Goal: Task Accomplishment & Management: Manage account settings

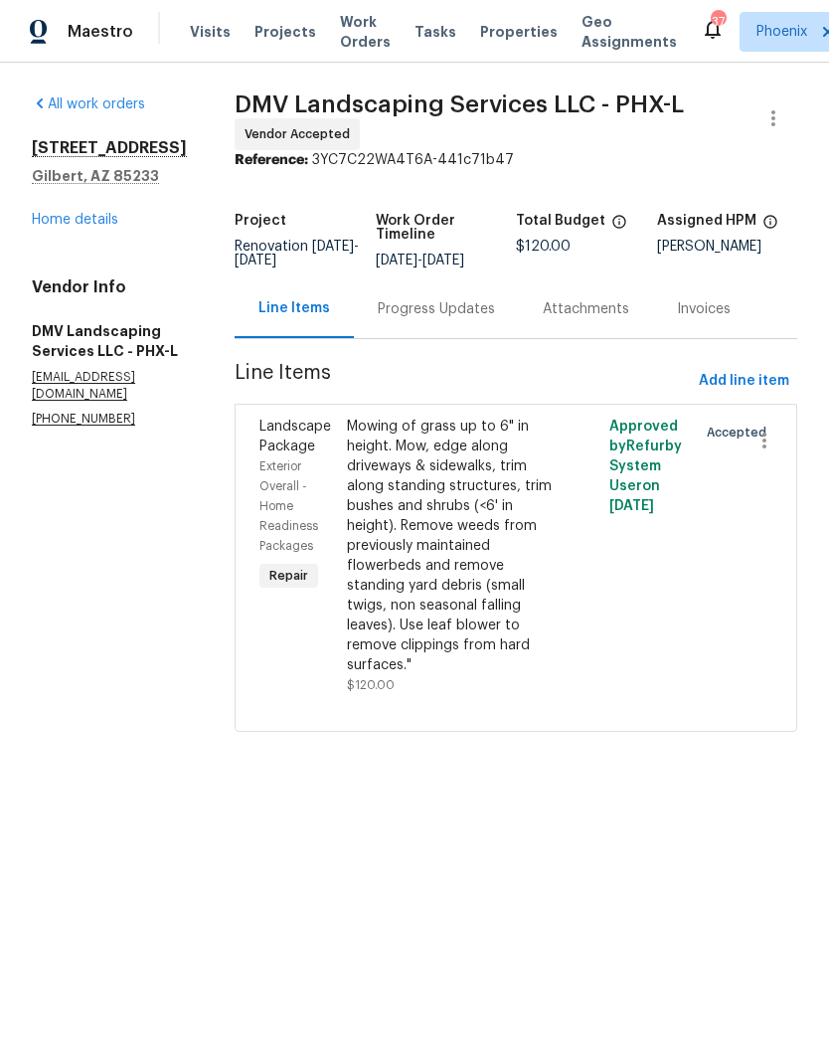
click at [509, 35] on span "Properties" at bounding box center [519, 32] width 78 height 20
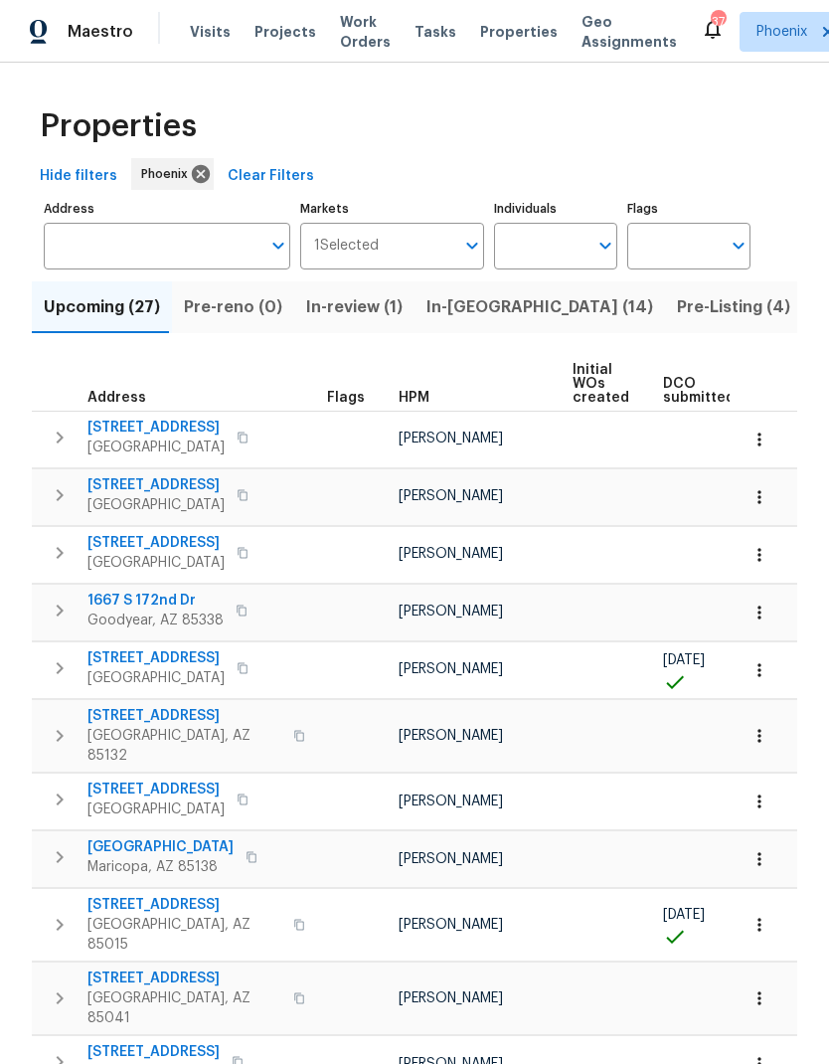
click at [567, 245] on input "Individuals" at bounding box center [540, 246] width 93 height 47
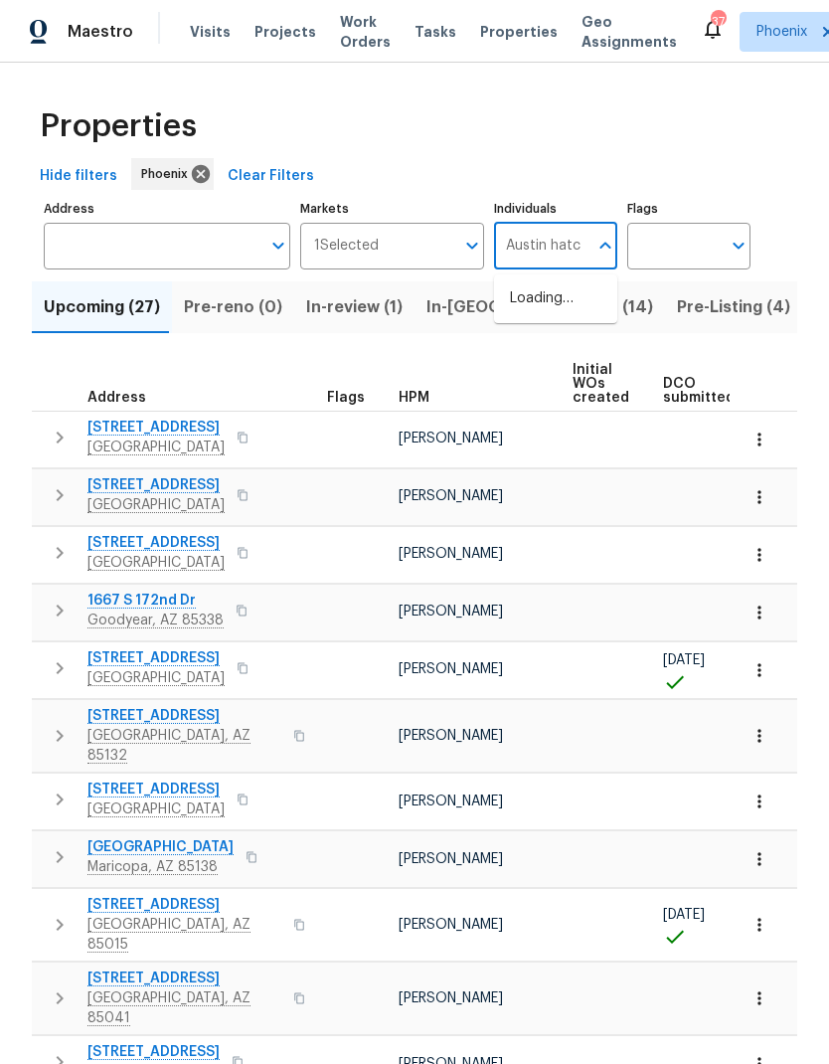
type input "Austin hatch"
click at [581, 315] on li "[PERSON_NAME]" at bounding box center [555, 309] width 91 height 42
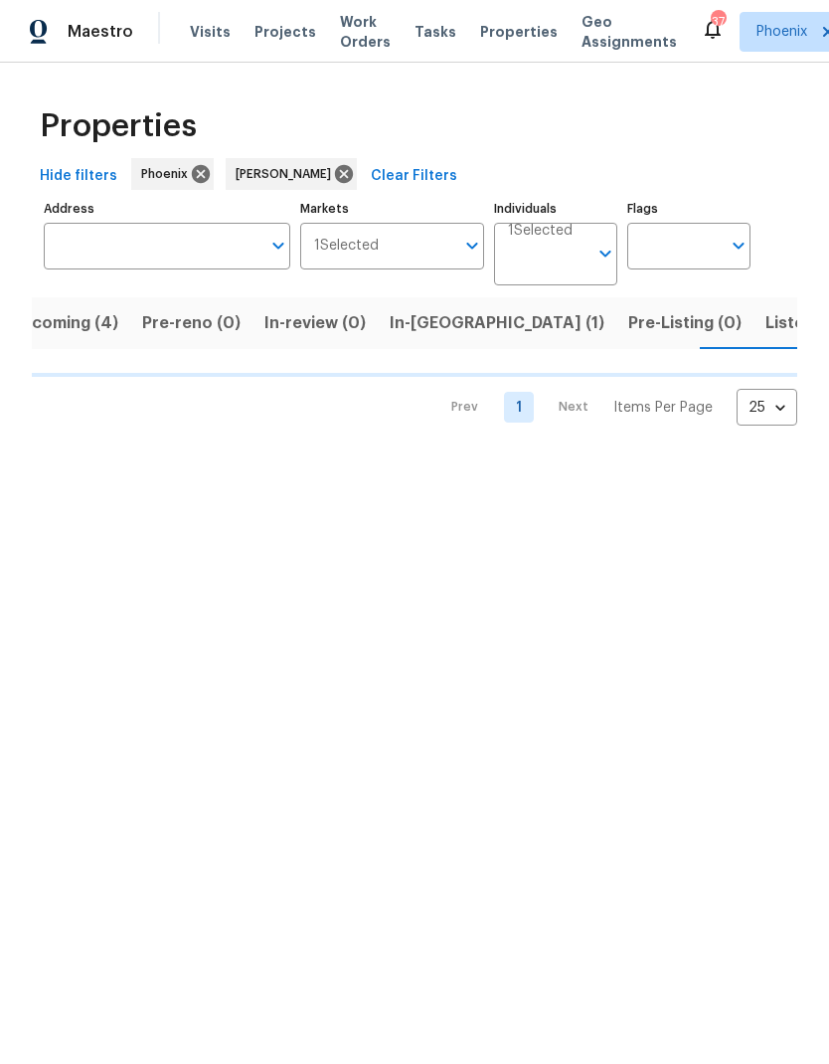
scroll to position [0, 35]
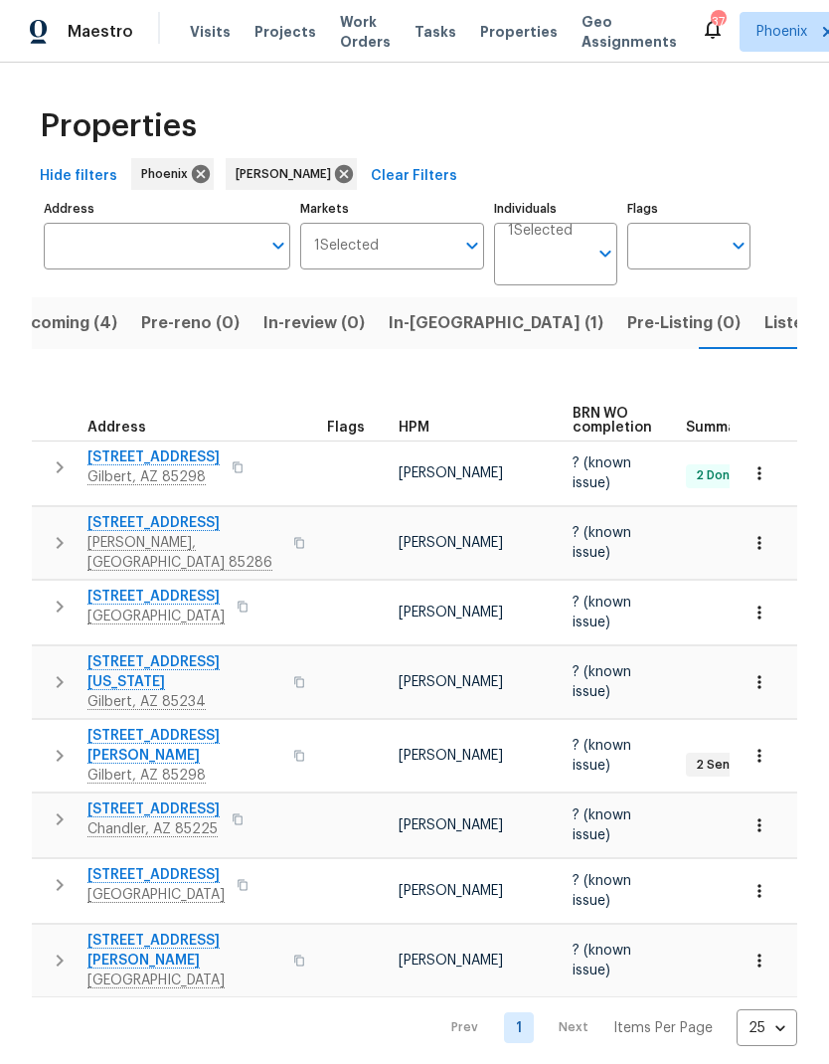
click at [108, 726] on span "[STREET_ADDRESS][PERSON_NAME]" at bounding box center [185, 746] width 194 height 40
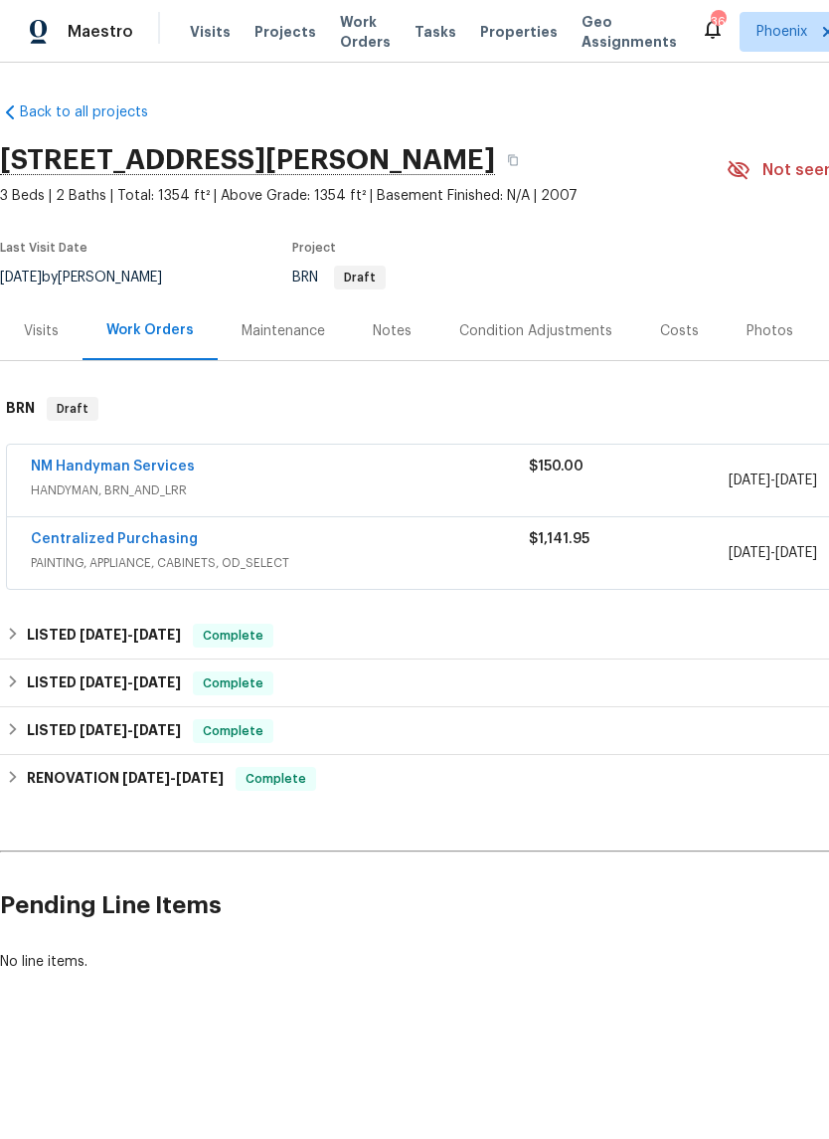
click at [70, 472] on link "NM Handyman Services" at bounding box center [113, 466] width 164 height 14
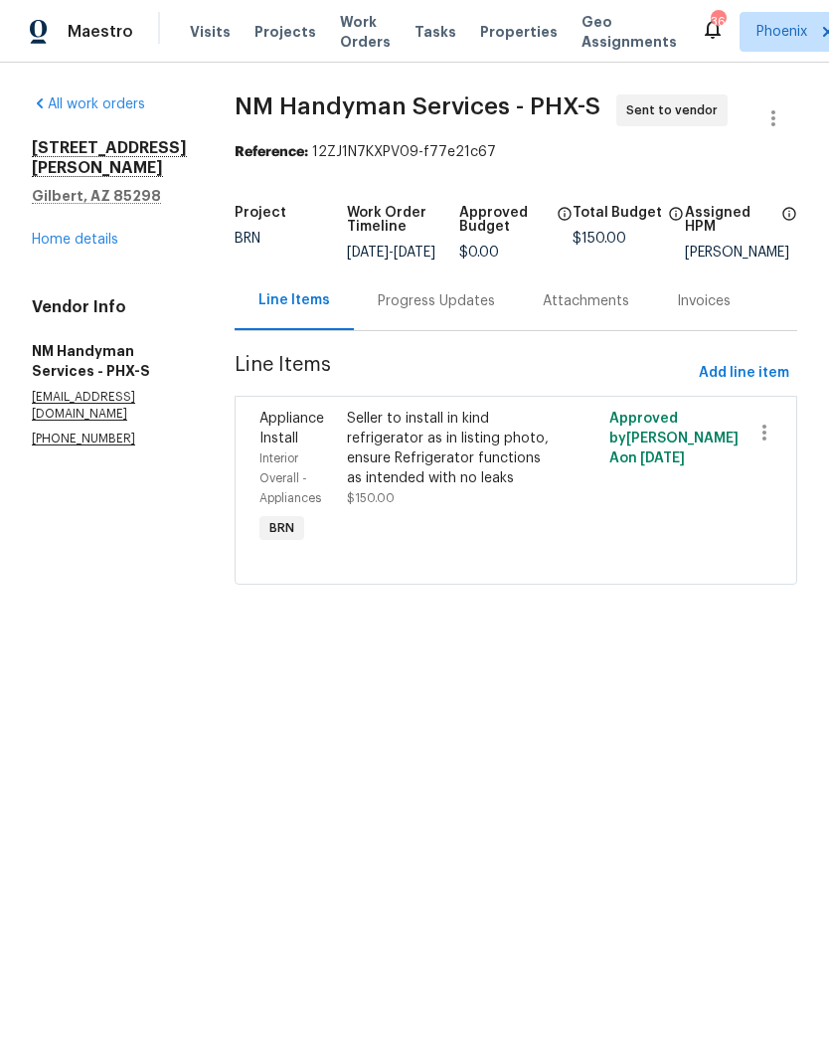
click at [102, 233] on link "Home details" at bounding box center [75, 240] width 87 height 14
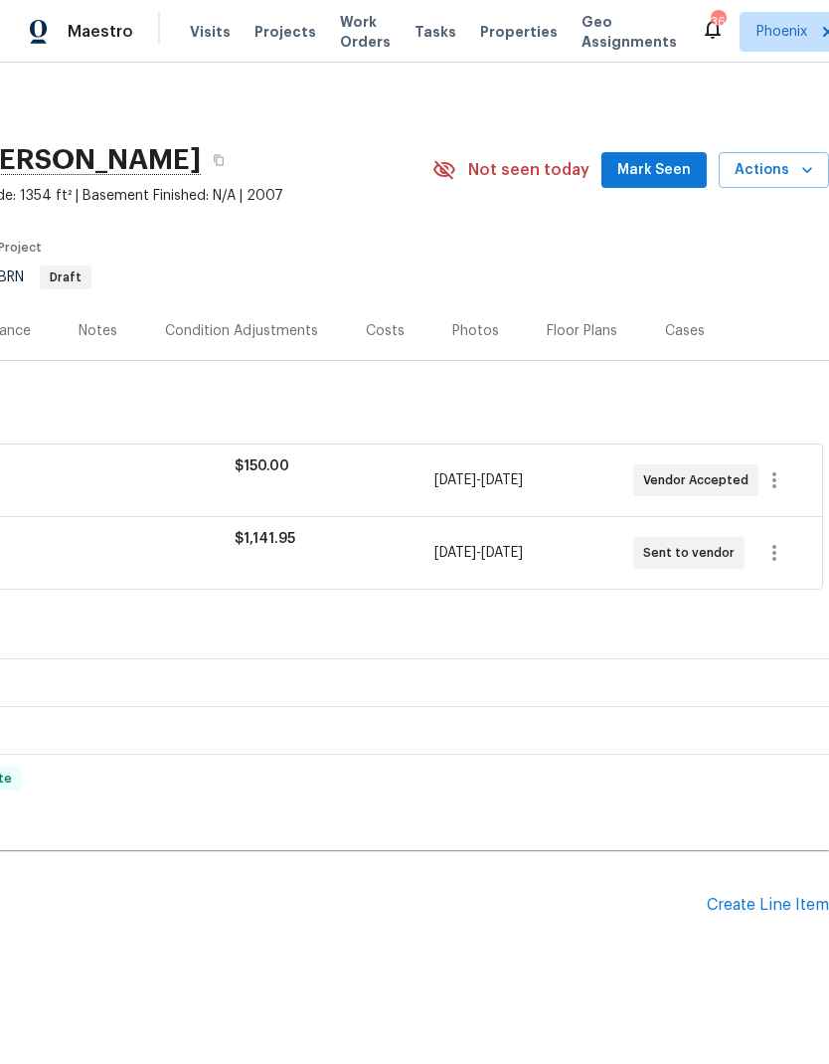
scroll to position [0, 294]
click at [777, 171] on span "Actions" at bounding box center [774, 170] width 79 height 25
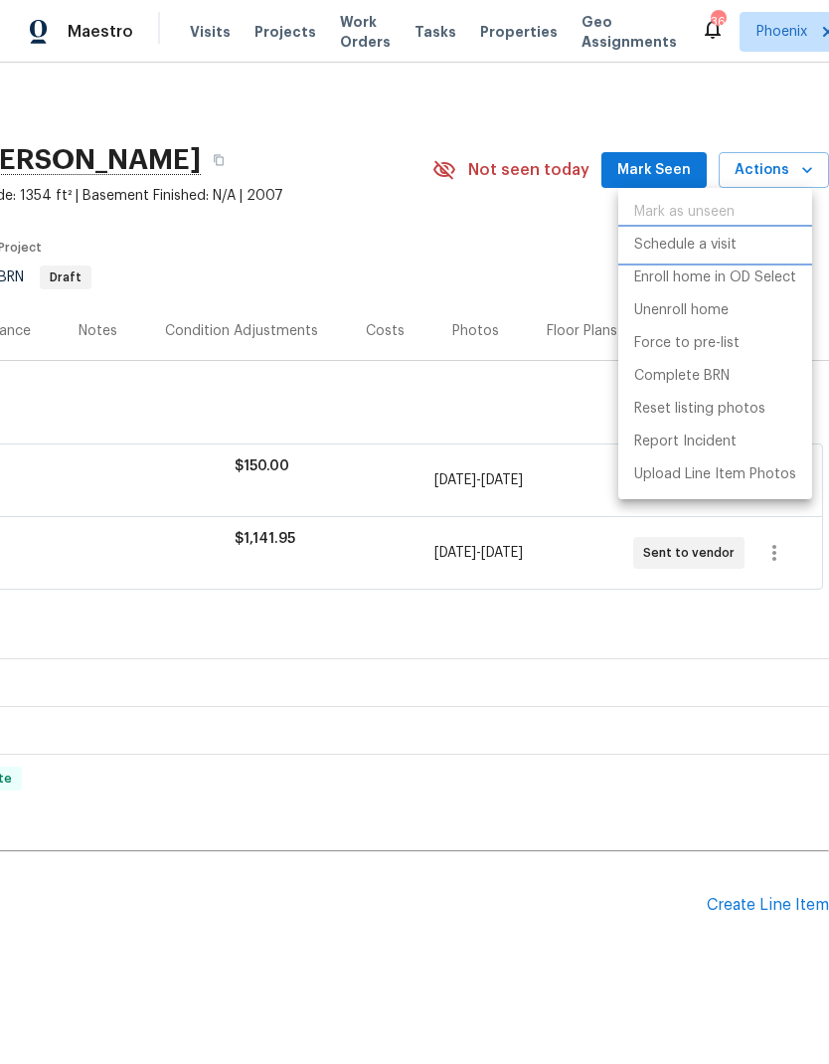
click at [710, 245] on p "Schedule a visit" at bounding box center [685, 245] width 102 height 21
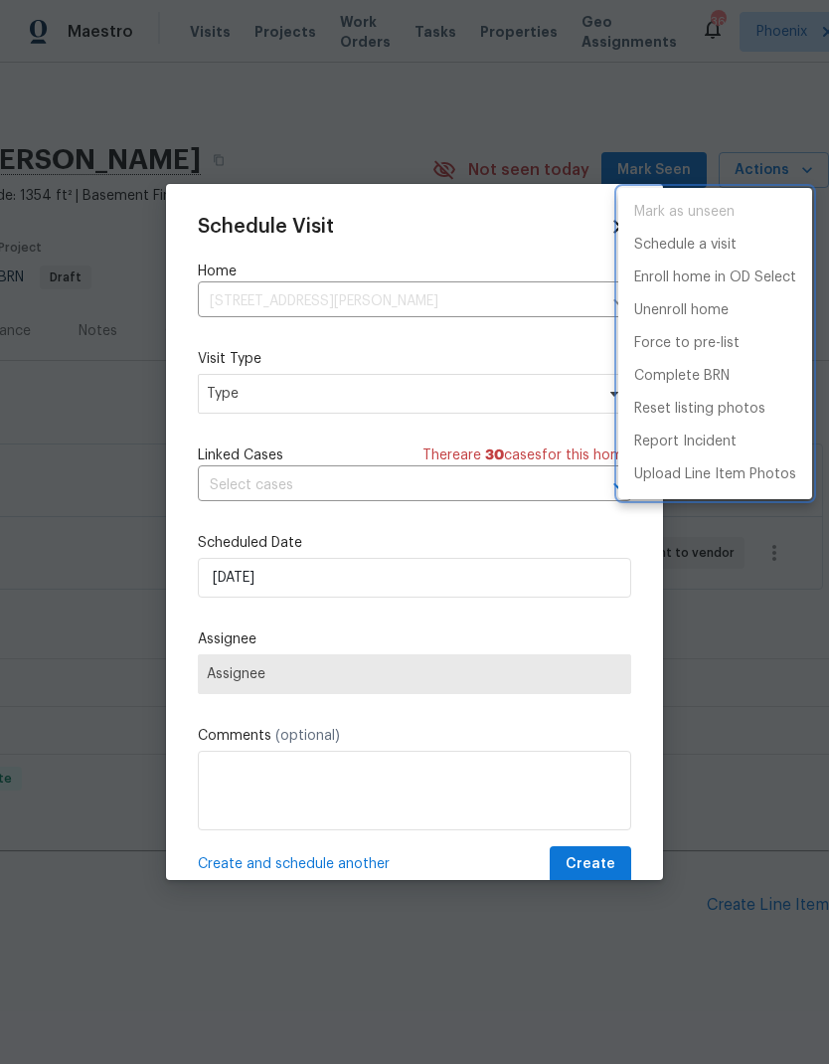
click at [445, 793] on div at bounding box center [414, 532] width 829 height 1064
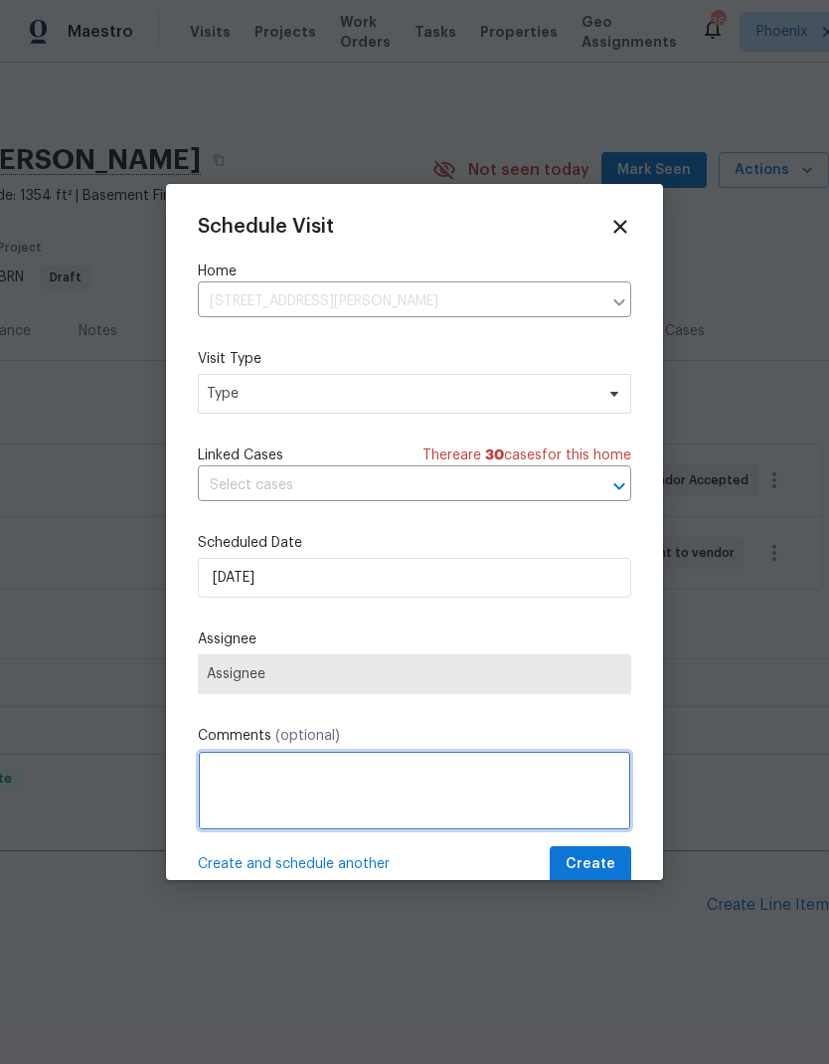
click at [378, 808] on textarea at bounding box center [415, 791] width 434 height 80
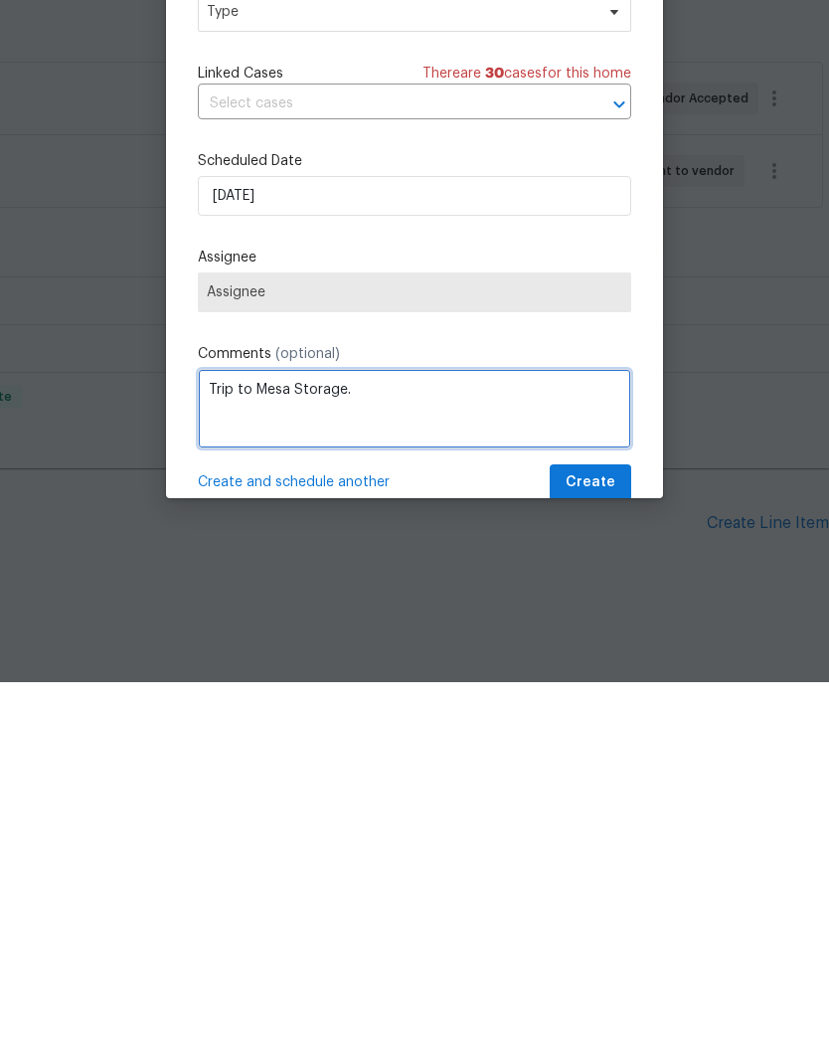
type textarea "Trip to Mesa Storage."
click at [603, 342] on div "Schedule Visit Home [STREET_ADDRESS][PERSON_NAME][PERSON_NAME] ​ Visit Type Typ…" at bounding box center [415, 549] width 434 height 667
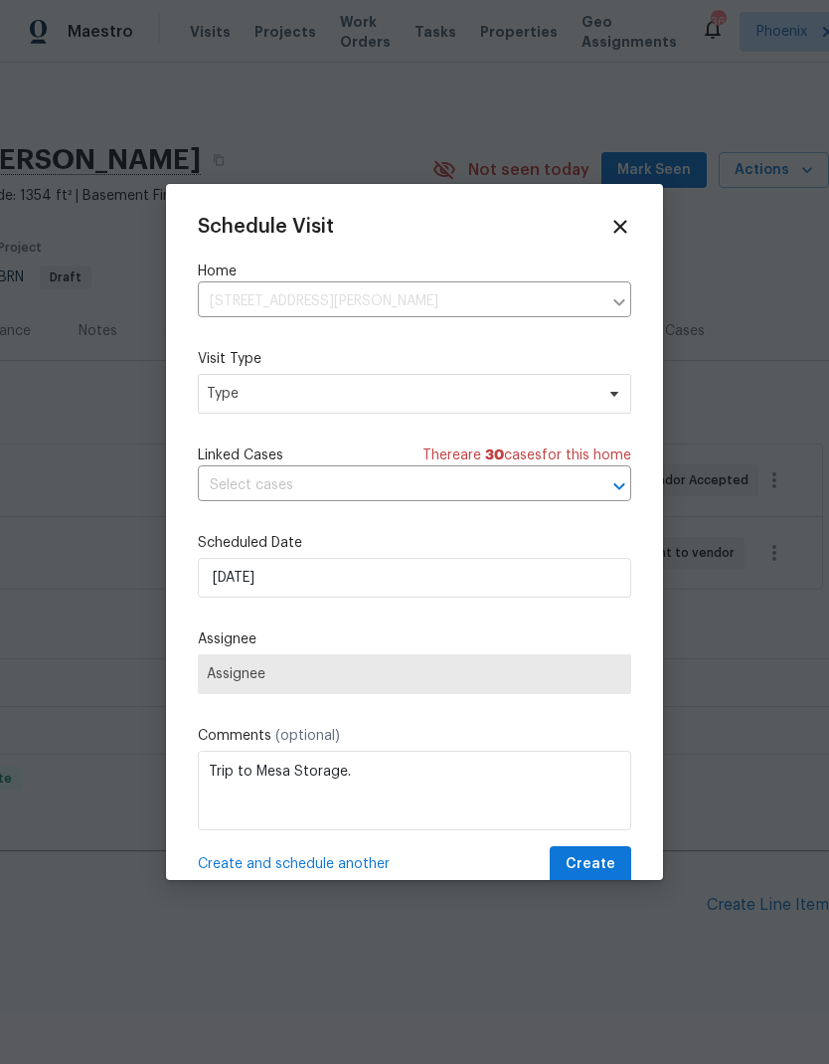
click at [520, 688] on span "Assignee" at bounding box center [415, 674] width 434 height 40
click at [526, 669] on span "Assignee" at bounding box center [415, 674] width 434 height 40
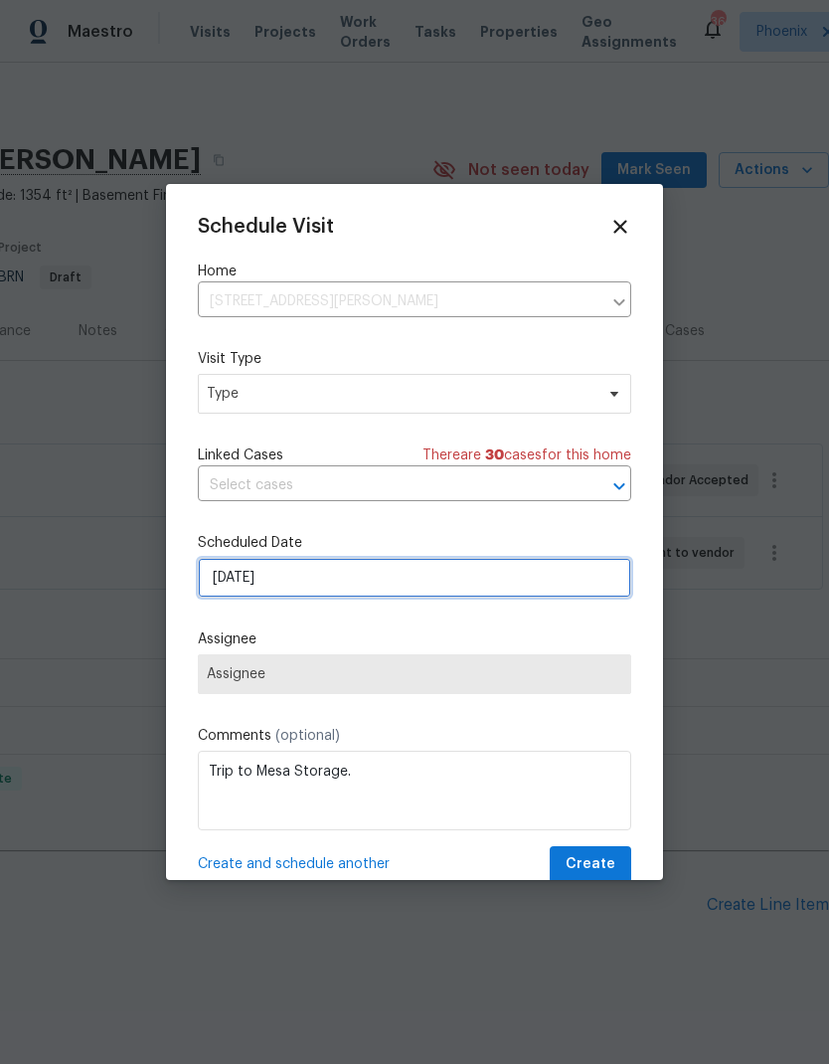
click at [574, 598] on input "[DATE]" at bounding box center [415, 578] width 434 height 40
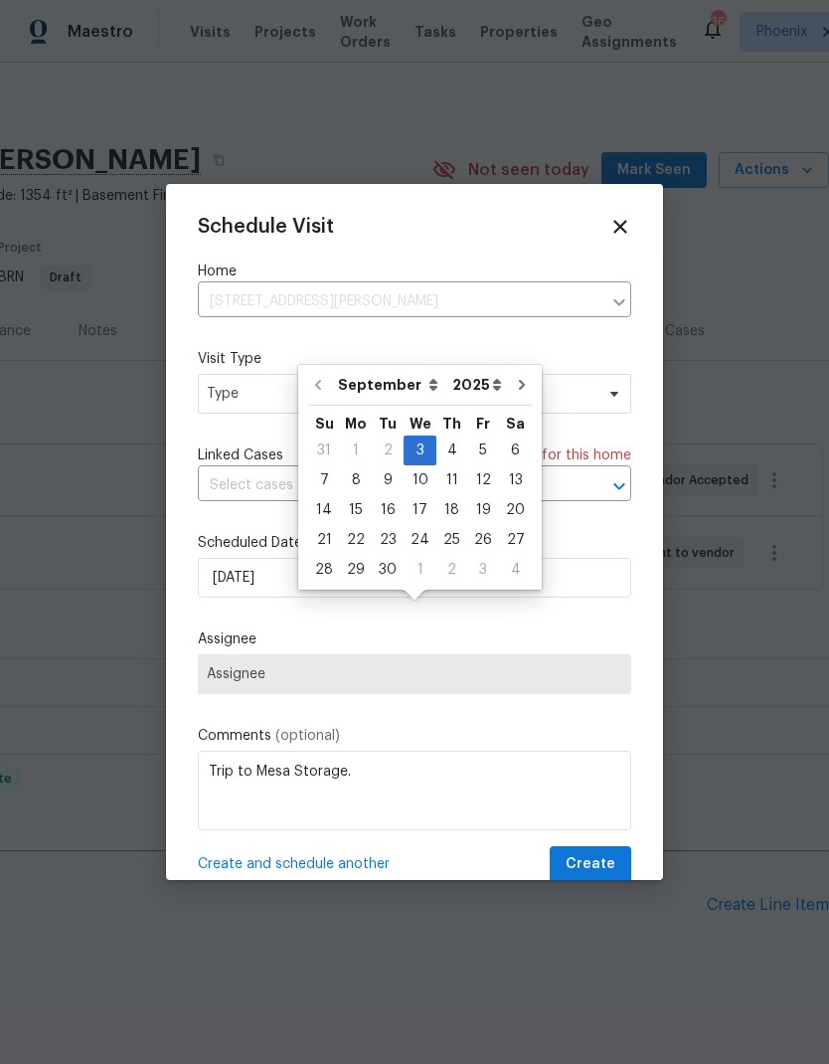
click at [552, 617] on div "Schedule Visit Home [STREET_ADDRESS][PERSON_NAME][PERSON_NAME] ​ Visit Type Typ…" at bounding box center [415, 549] width 434 height 667
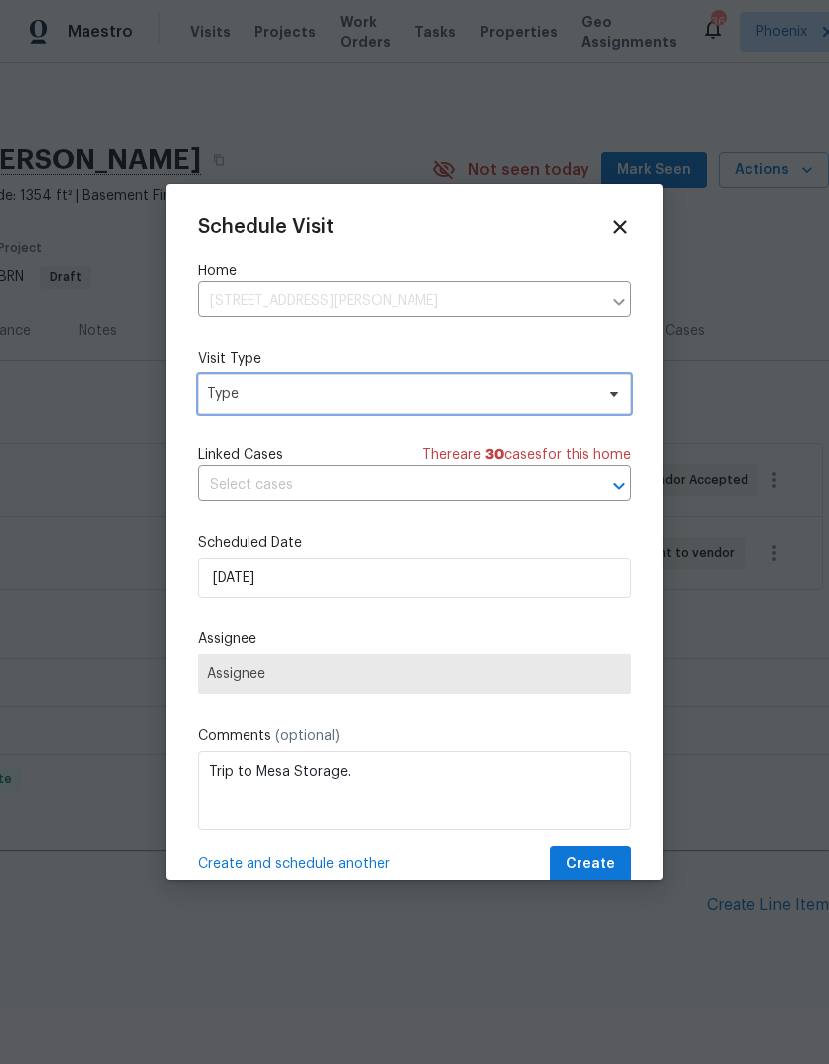
click at [466, 399] on span "Type" at bounding box center [400, 394] width 387 height 20
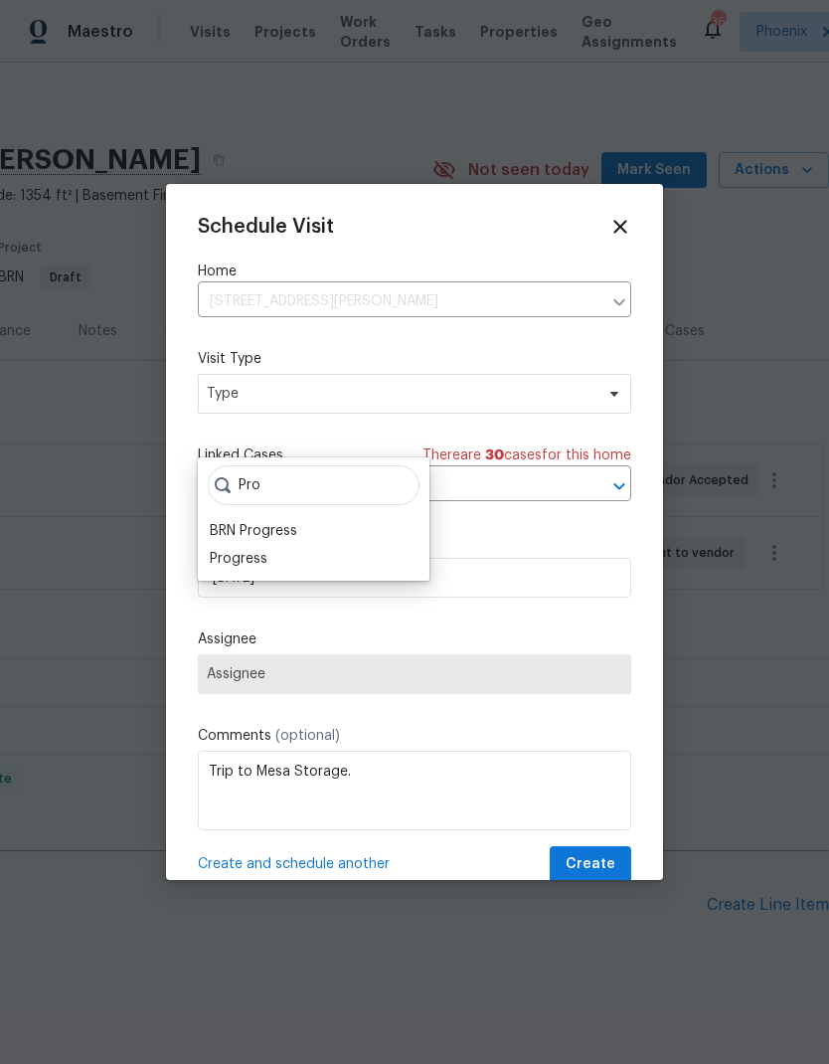
type input "Pro"
click at [227, 549] on div "Progress" at bounding box center [239, 559] width 58 height 20
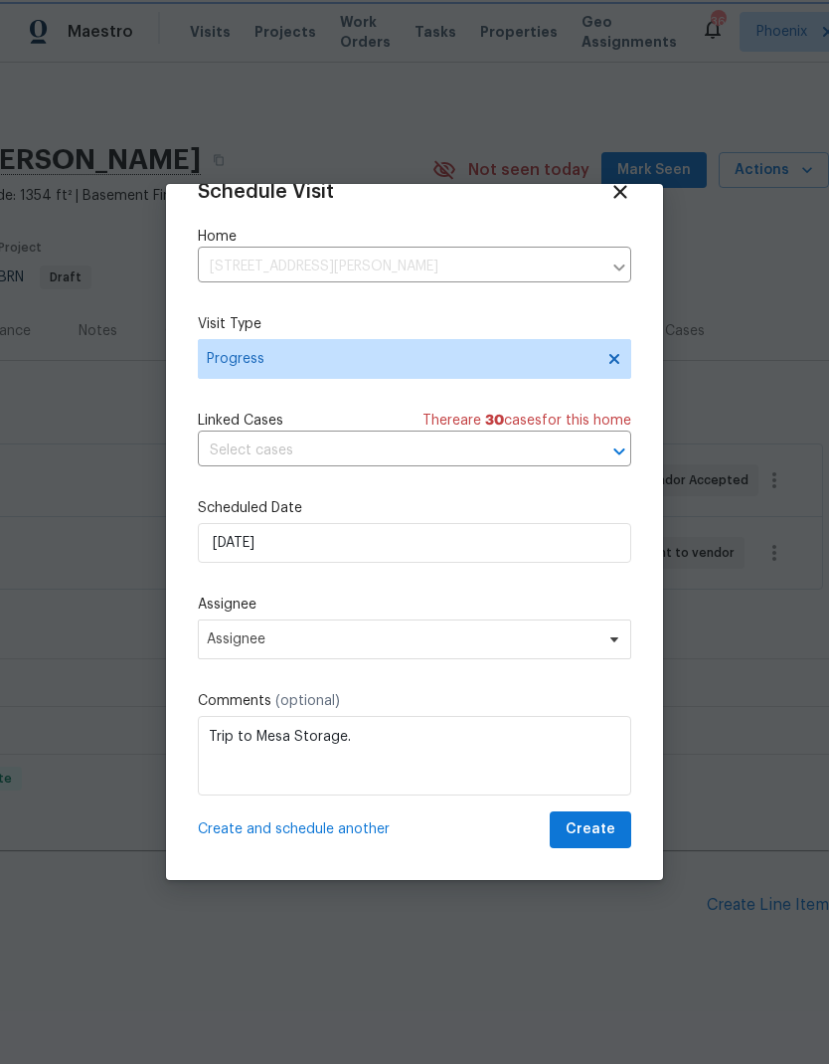
scroll to position [39, 0]
click at [552, 642] on span "Assignee" at bounding box center [402, 639] width 390 height 16
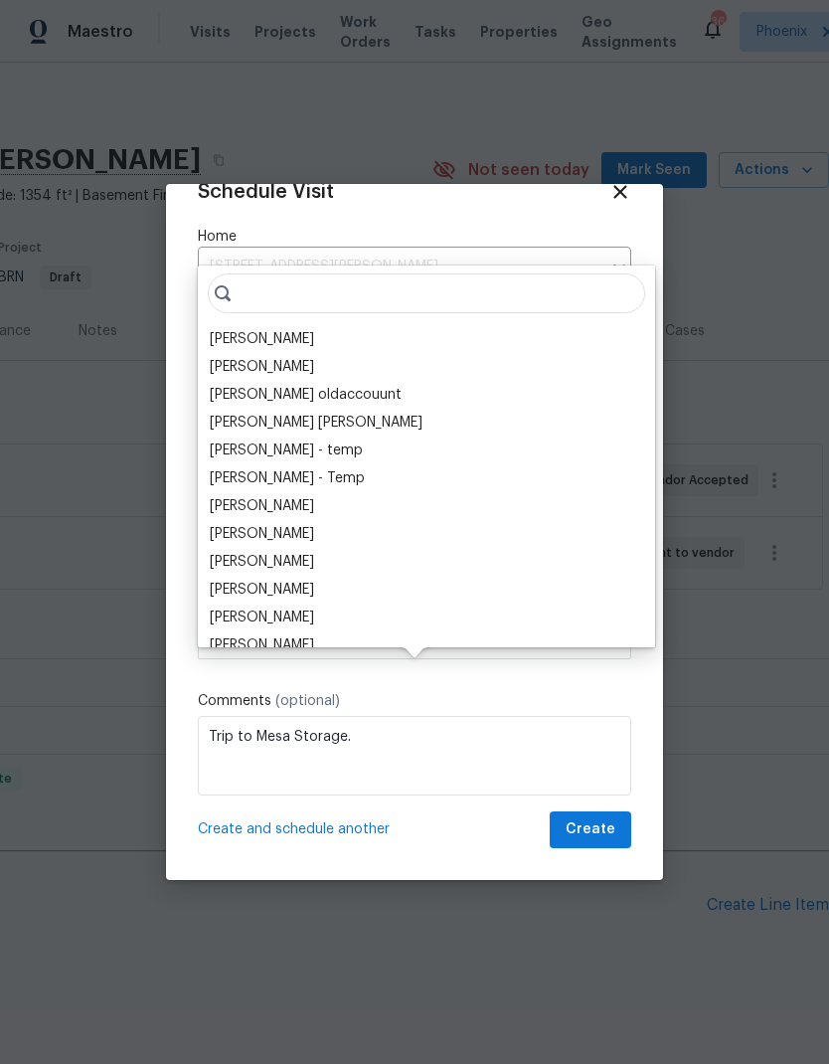
click at [237, 329] on div "[PERSON_NAME]" at bounding box center [262, 339] width 104 height 20
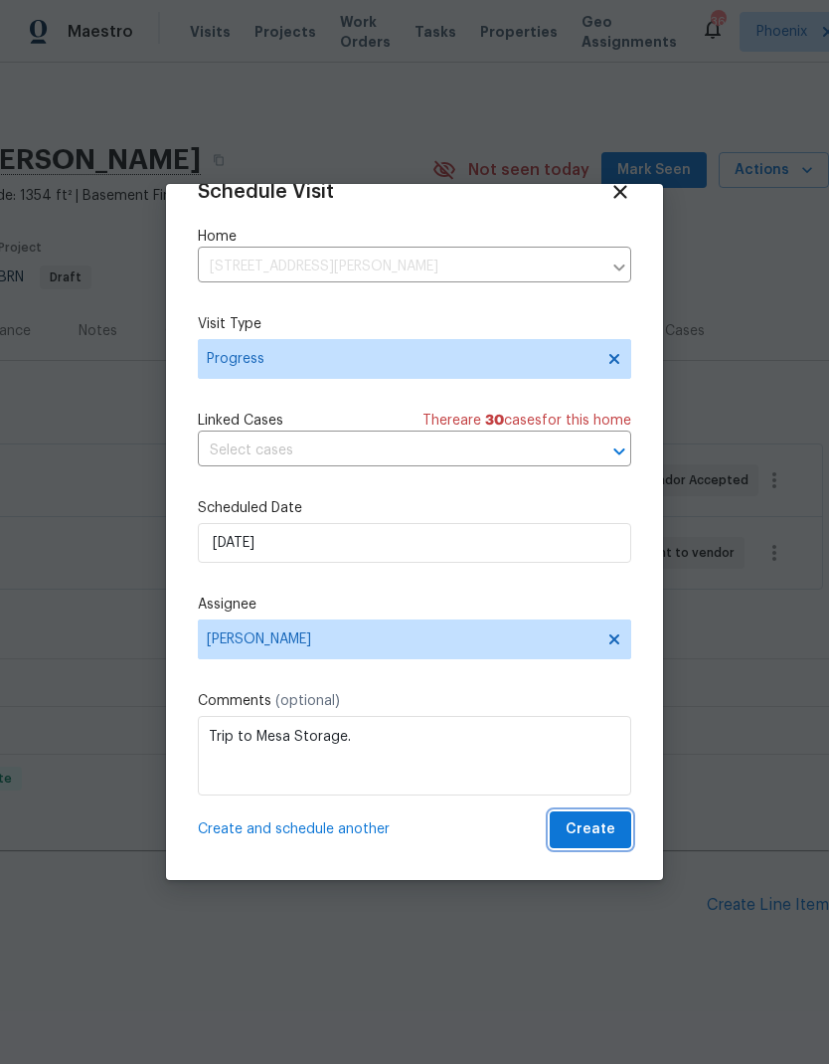
click at [597, 832] on span "Create" at bounding box center [591, 829] width 50 height 25
